Goal: Browse casually: Explore the website without a specific task or goal

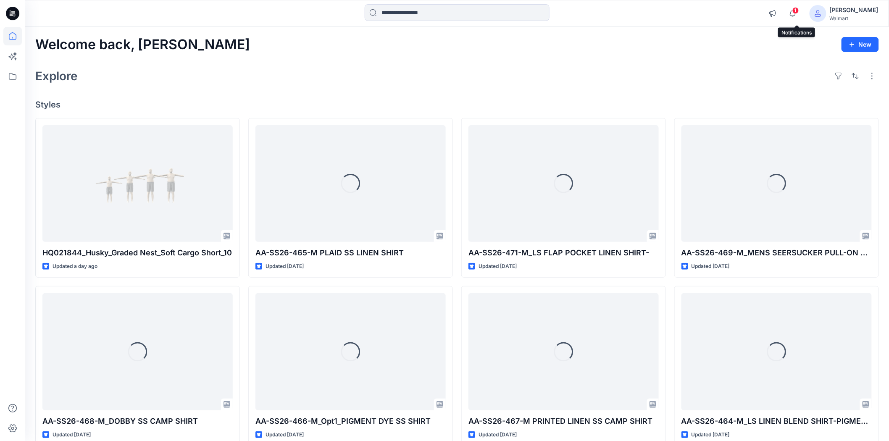
click at [799, 13] on span "1" at bounding box center [795, 10] width 7 height 7
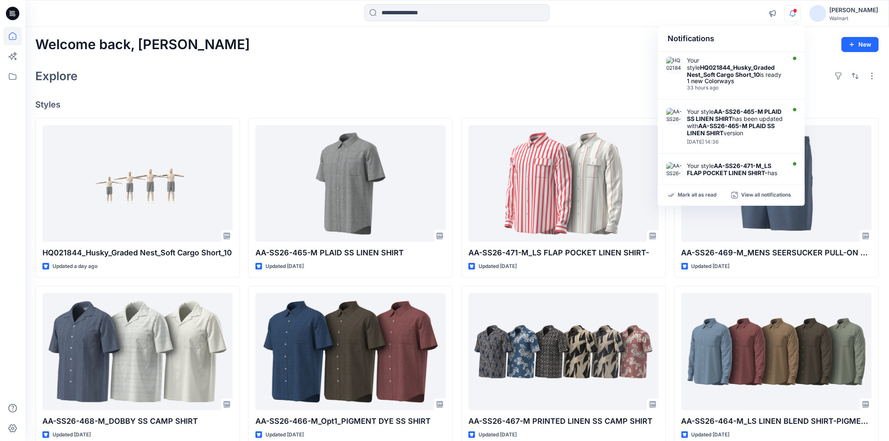
click at [583, 47] on div "Welcome back, Shabbir New" at bounding box center [457, 45] width 844 height 16
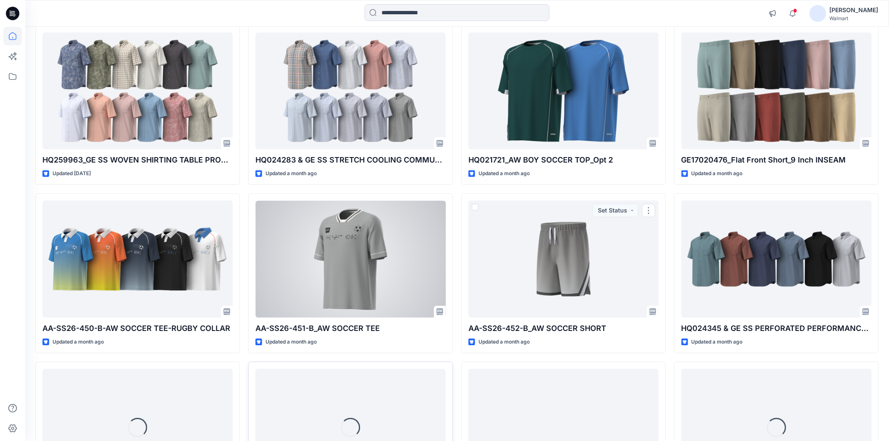
scroll to position [2469, 0]
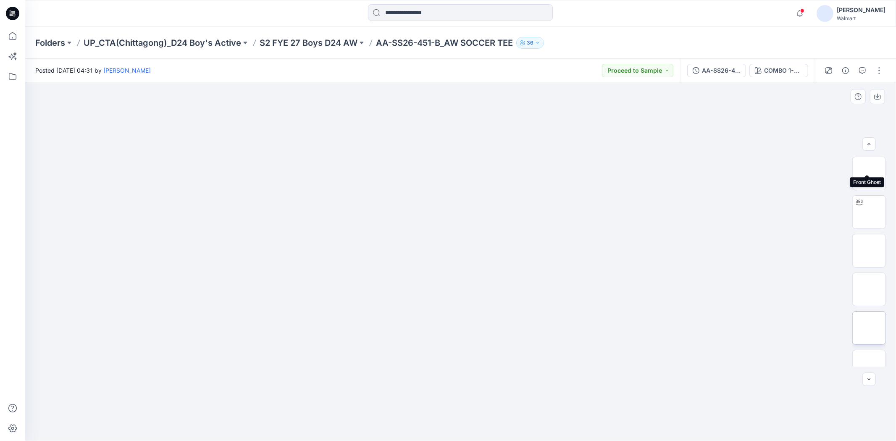
scroll to position [171, 0]
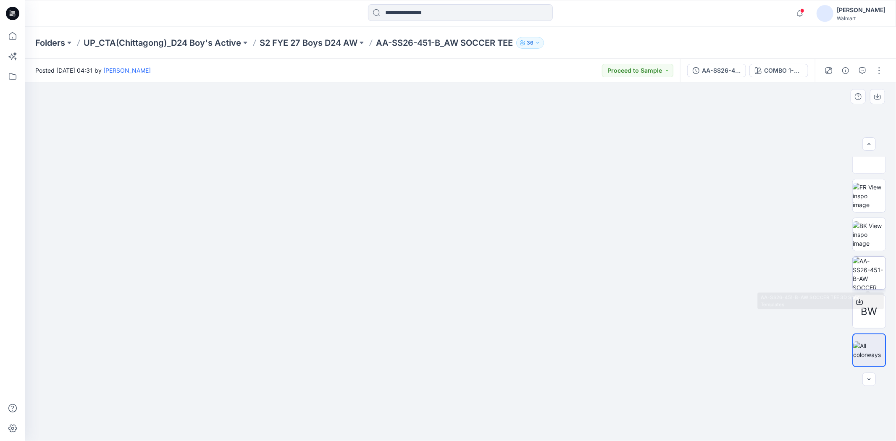
click at [878, 279] on img at bounding box center [869, 273] width 33 height 33
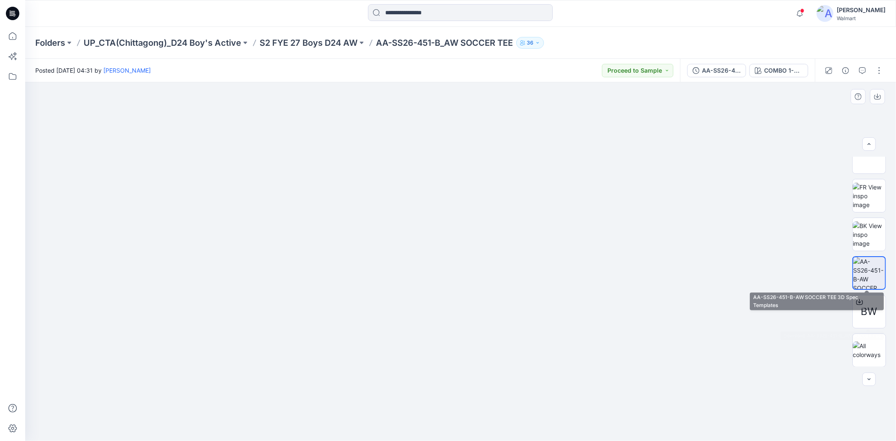
click at [871, 271] on img at bounding box center [869, 273] width 32 height 32
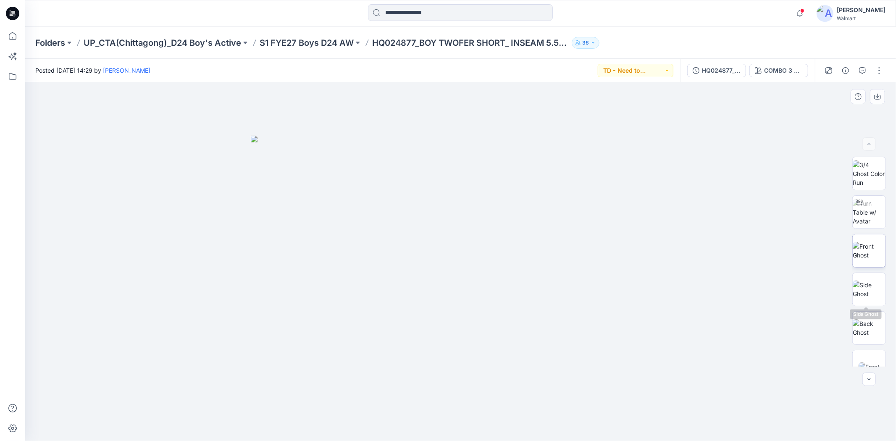
scroll to position [171, 0]
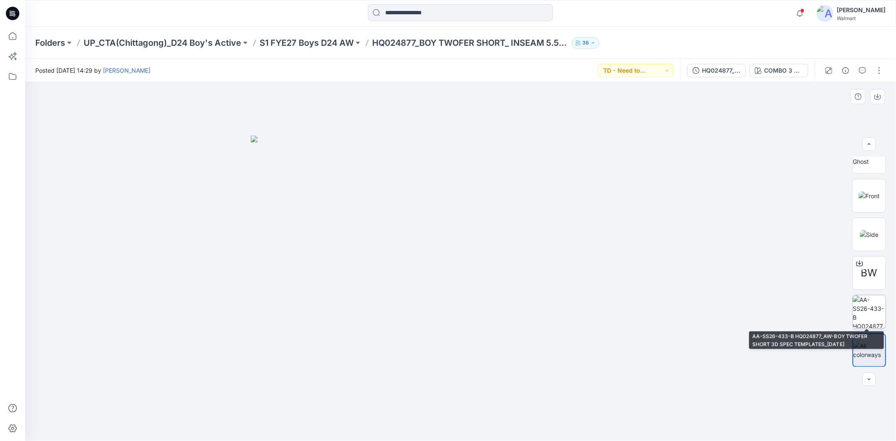
click at [875, 307] on img at bounding box center [869, 311] width 33 height 33
click at [874, 314] on img at bounding box center [869, 312] width 32 height 32
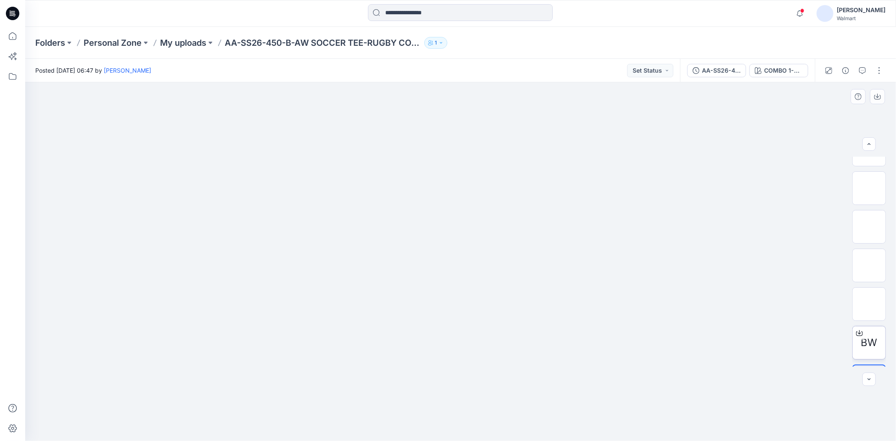
scroll to position [171, 0]
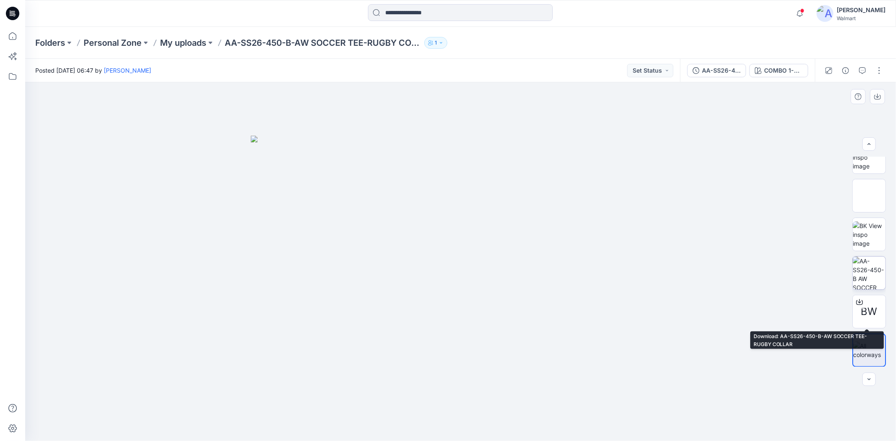
click at [871, 274] on img at bounding box center [869, 273] width 33 height 33
